Goal: Ask a question

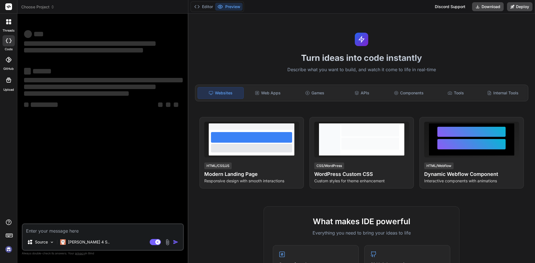
type textarea "x"
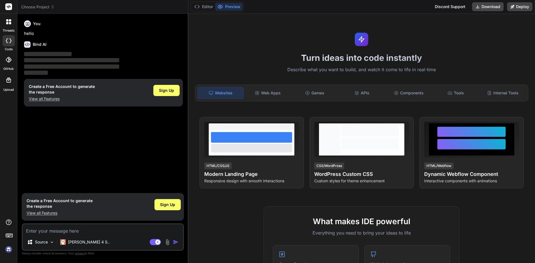
click at [86, 230] on textarea at bounding box center [103, 230] width 160 height 10
click at [83, 232] on textarea at bounding box center [103, 230] width 160 height 10
paste textarea "The Uipath community version license has expired [DATE], So we need a Uipath li…"
type textarea "The Uipath community version license has expired [DATE], So we need a Uipath li…"
type textarea "x"
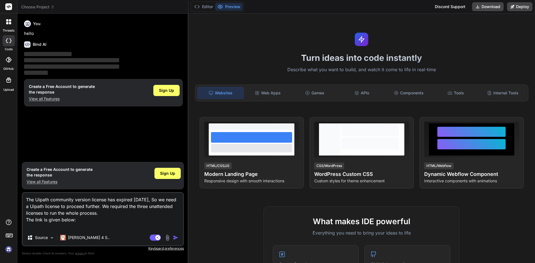
type textarea "The Uipath community version license has expired [DATE], So we need a Uipath li…"
type textarea "x"
type textarea "The Uipath community version license has expired [DATE], So we need a Uipath li…"
type textarea "x"
type textarea "The Uipath community version license has expired [DATE], So we need a Uipath li…"
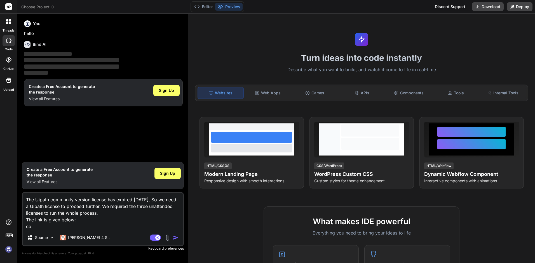
type textarea "x"
type textarea "The Uipath community version license has expired [DATE], So we need a Uipath li…"
type textarea "x"
type textarea "The Uipath community version license has expired [DATE], So we need a Uipath li…"
type textarea "x"
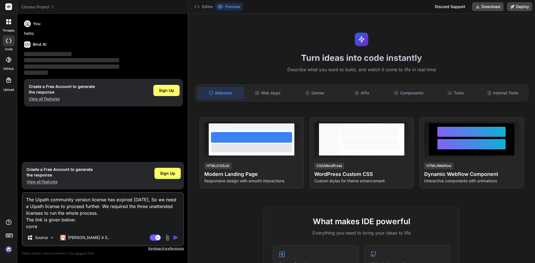
type textarea "The Uipath community version license has expired [DATE], So we need a Uipath li…"
type textarea "x"
type textarea "The Uipath community version license has expired [DATE], So we need a Uipath li…"
type textarea "x"
type textarea "The Uipath community version license has expired [DATE], So we need a Uipath li…"
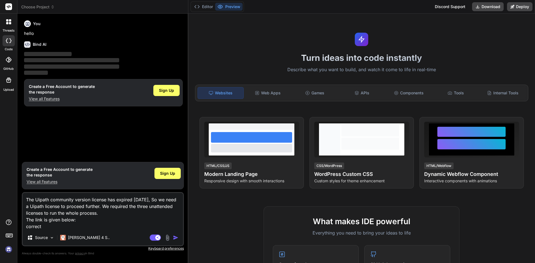
type textarea "x"
type textarea "The Uipath community version license has expired [DATE], So we need a Uipath li…"
type textarea "x"
type textarea "The Uipath community version license has expired [DATE], So we need a Uipath li…"
type textarea "x"
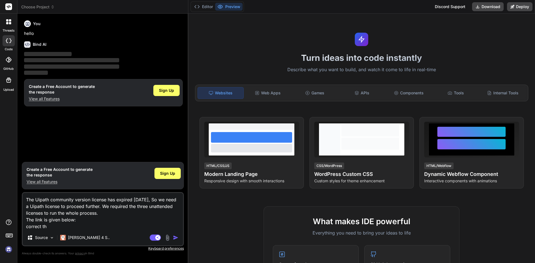
type textarea "The Uipath community version license has expired [DATE], So we need a Uipath li…"
type textarea "x"
type textarea "The Uipath community version license has expired [DATE], So we need a Uipath li…"
type textarea "x"
type textarea "The Uipath community version license has expired [DATE], So we need a Uipath li…"
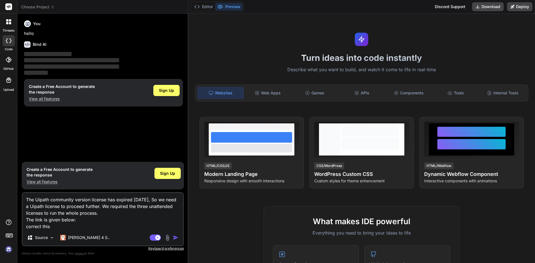
type textarea "x"
type textarea "The Uipath community version license has expired [DATE], So we need a Uipath li…"
type textarea "x"
type textarea "The Uipath community version license has expired [DATE], So we need a Uipath li…"
type textarea "x"
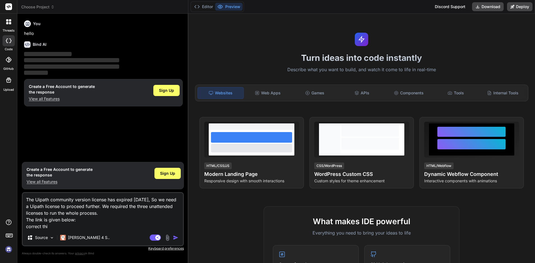
type textarea "The Uipath community version license has expired [DATE], So we need a Uipath li…"
type textarea "x"
type textarea "The Uipath community version license has expired [DATE], So we need a Uipath li…"
type textarea "x"
type textarea "The Uipath community version license has expired [DATE], So we need a Uipath li…"
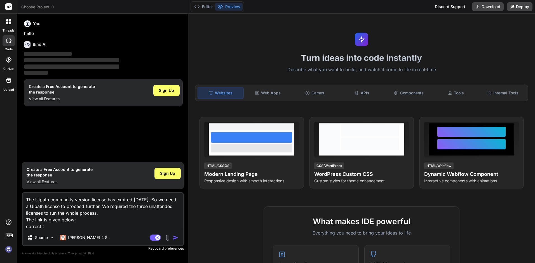
type textarea "x"
type textarea "The Uipath community version license has expired [DATE], So we need a Uipath li…"
type textarea "x"
type textarea "The Uipath community version license has expired [DATE], So we need a Uipath li…"
type textarea "x"
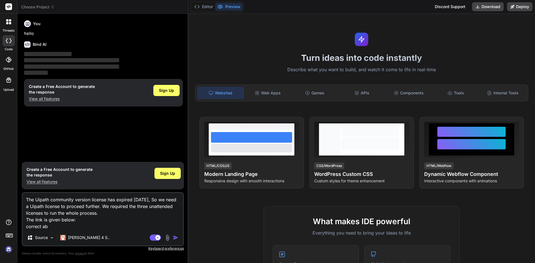
type textarea "The Uipath community version license has expired [DATE], So we need a Uipath li…"
type textarea "x"
type textarea "The Uipath community version license has expired [DATE], So we need a Uipath li…"
type textarea "x"
type textarea "The Uipath community version license has expired [DATE], So we need a Uipath li…"
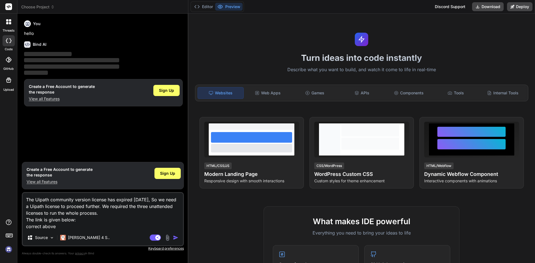
type textarea "x"
type textarea "The Uipath community version license has expired [DATE], So we need a Uipath li…"
type textarea "x"
type textarea "The Uipath community version license has expired [DATE], So we need a Uipath li…"
type textarea "x"
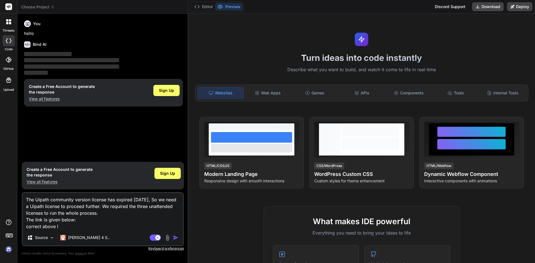
type textarea "The Uipath community version license has expired [DATE], So we need a Uipath li…"
type textarea "x"
type textarea "The Uipath community version license has expired [DATE], So we need a Uipath li…"
type textarea "x"
type textarea "The Uipath community version license has expired [DATE], So we need a Uipath li…"
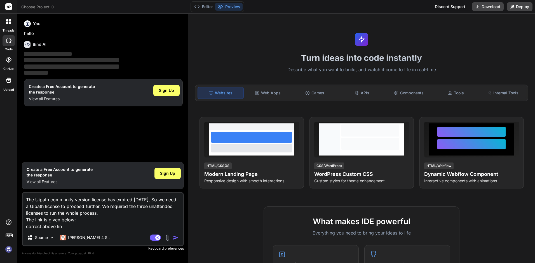
type textarea "x"
type textarea "The Uipath community version license has expired [DATE], So we need a Uipath li…"
type textarea "x"
type textarea "The Uipath community version license has expired [DATE], So we need a Uipath li…"
type textarea "x"
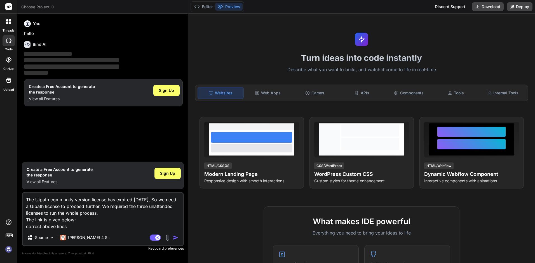
type textarea "The Uipath community version license has expired [DATE], So we need a Uipath li…"
click at [173, 239] on img "button" at bounding box center [176, 238] width 6 height 6
click at [175, 238] on img "button" at bounding box center [176, 238] width 6 height 6
click at [155, 239] on rect at bounding box center [155, 238] width 11 height 6
type textarea "x"
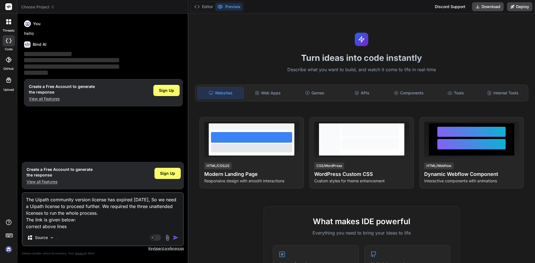
click at [174, 237] on img "button" at bounding box center [176, 238] width 6 height 6
click at [90, 228] on textarea "The Uipath community version license has expired [DATE], So we need a Uipath li…" at bounding box center [103, 211] width 160 height 37
type textarea "The Uipath community version license has expired [DATE], So we need a Uipath li…"
type textarea "x"
drag, startPoint x: 70, startPoint y: 228, endPoint x: 25, endPoint y: 199, distance: 53.7
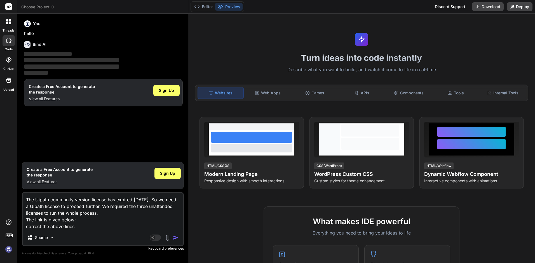
click at [25, 199] on textarea "The Uipath community version license has expired [DATE], So we need a Uipath li…" at bounding box center [103, 211] width 160 height 37
type textarea "x"
